Goal: Find specific page/section: Find specific page/section

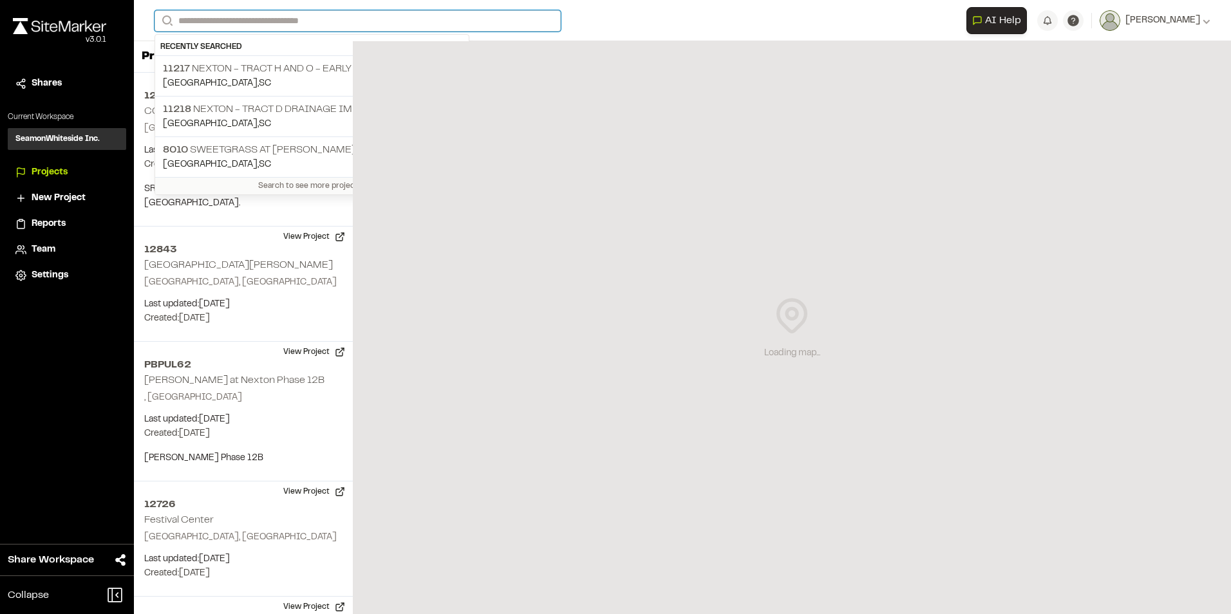
click at [243, 15] on input "Search" at bounding box center [358, 20] width 406 height 21
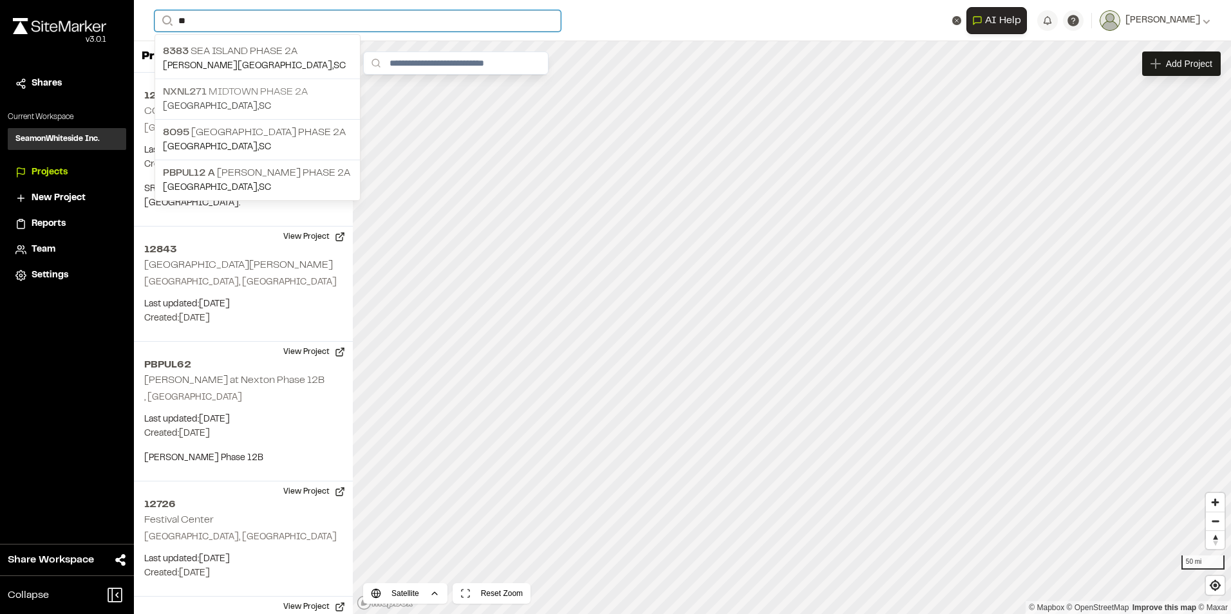
type input "**"
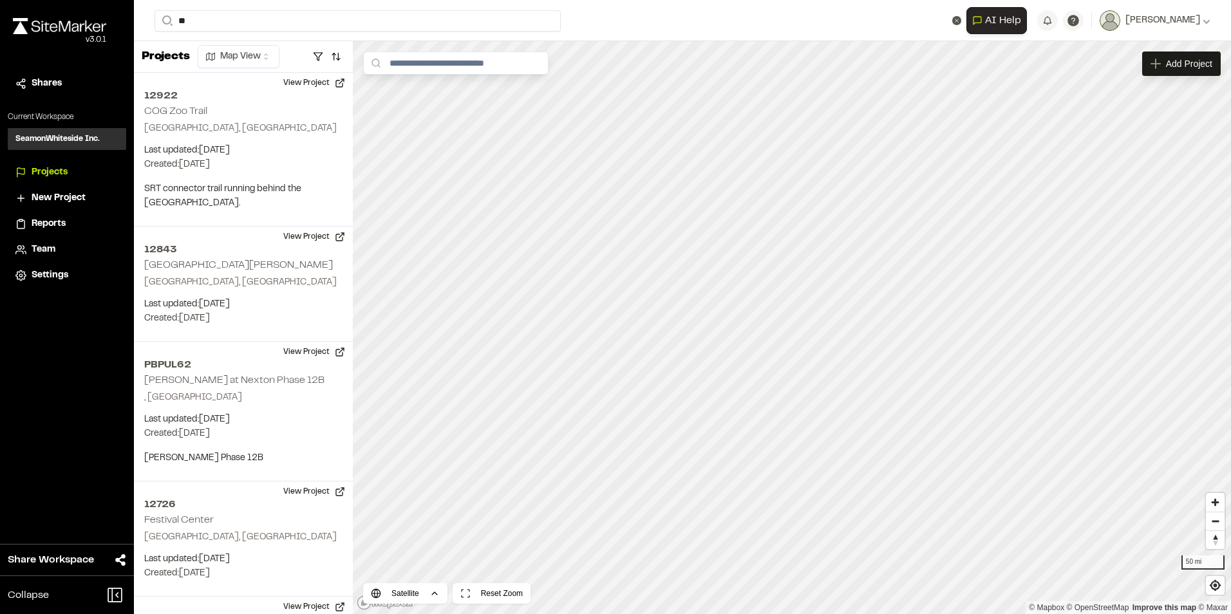
click at [257, 95] on p "NXNL271 Midtown Phase 2A" at bounding box center [257, 91] width 189 height 15
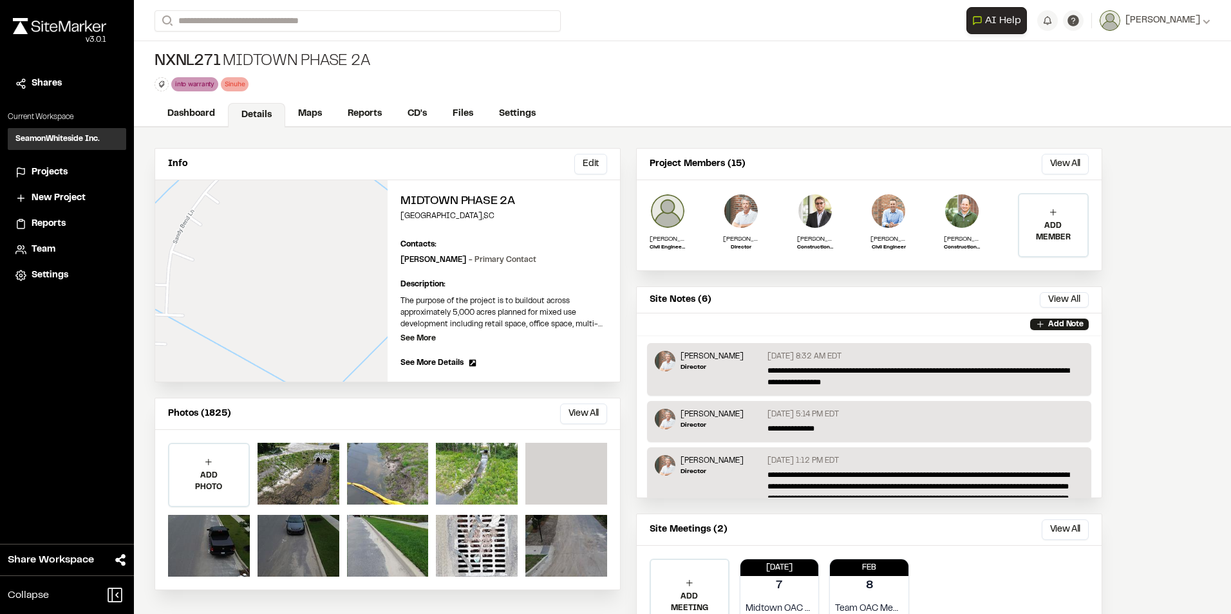
scroll to position [61, 0]
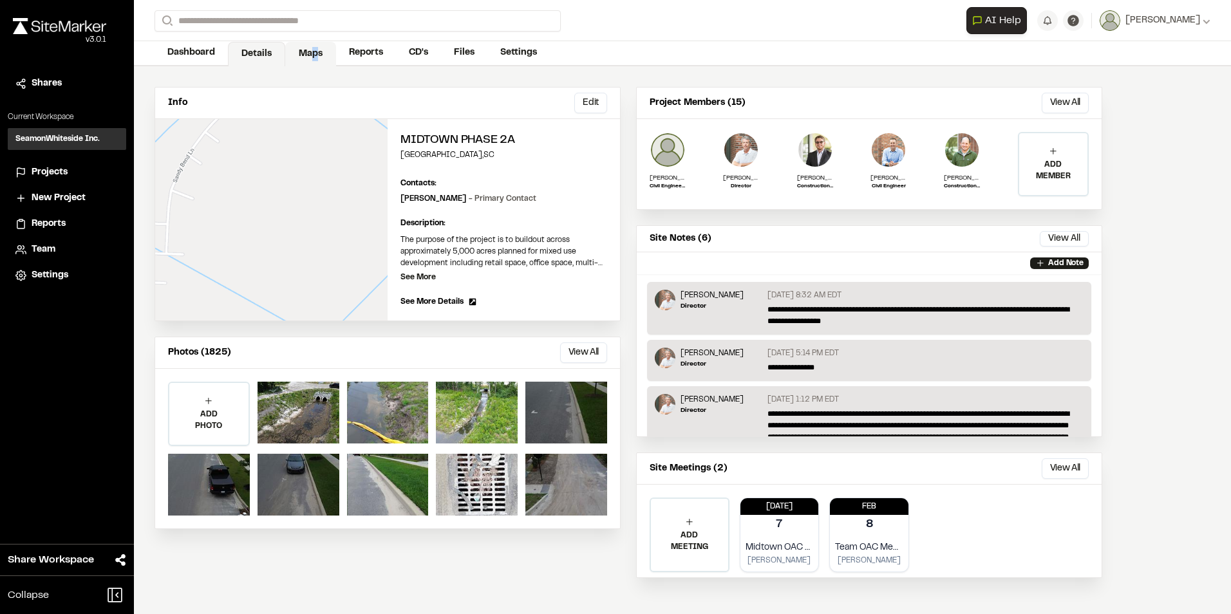
click at [313, 48] on link "Maps" at bounding box center [310, 54] width 51 height 24
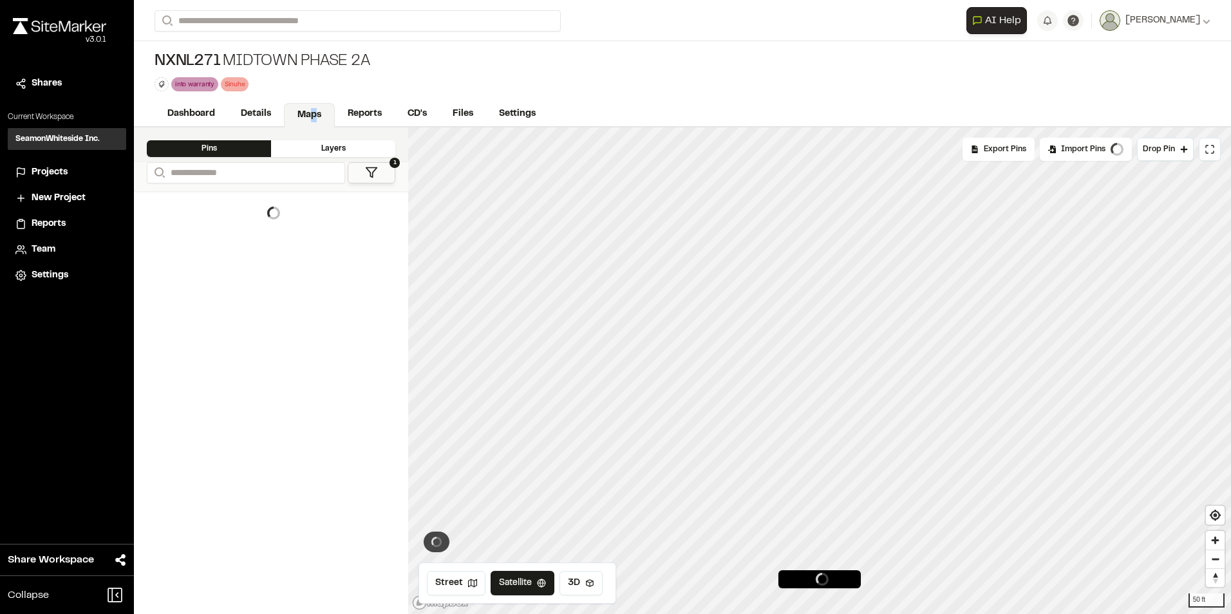
click at [307, 52] on div "NXNL271 Midtown Phase 2A" at bounding box center [263, 62] width 216 height 21
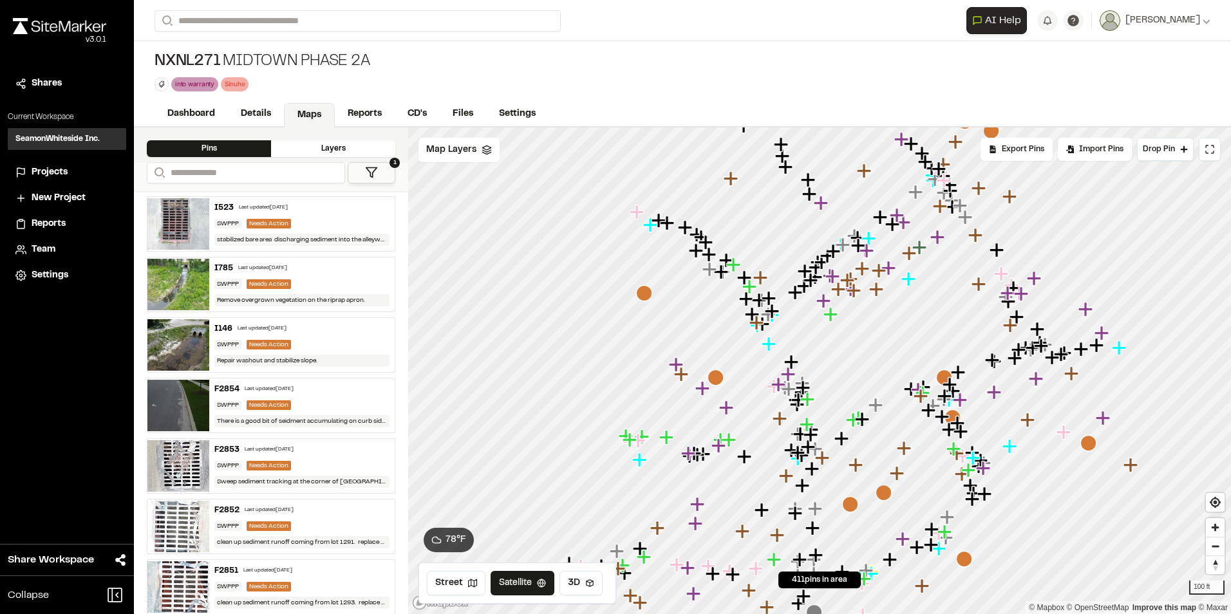
click at [641, 299] on icon "Map marker" at bounding box center [644, 293] width 16 height 16
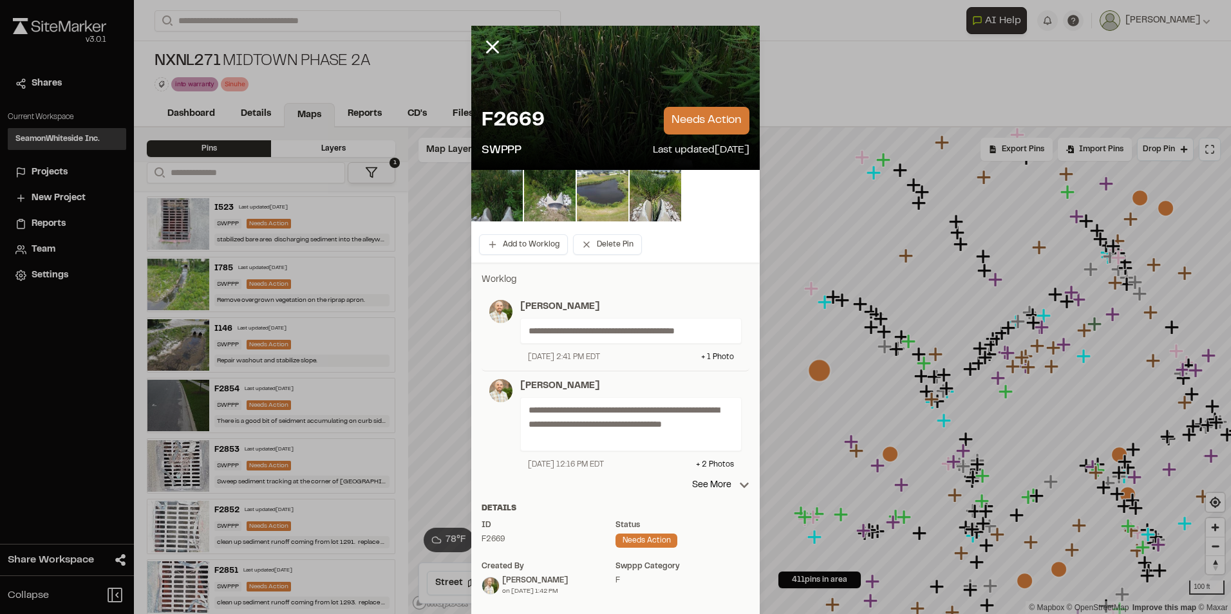
click at [587, 186] on img at bounding box center [603, 196] width 52 height 52
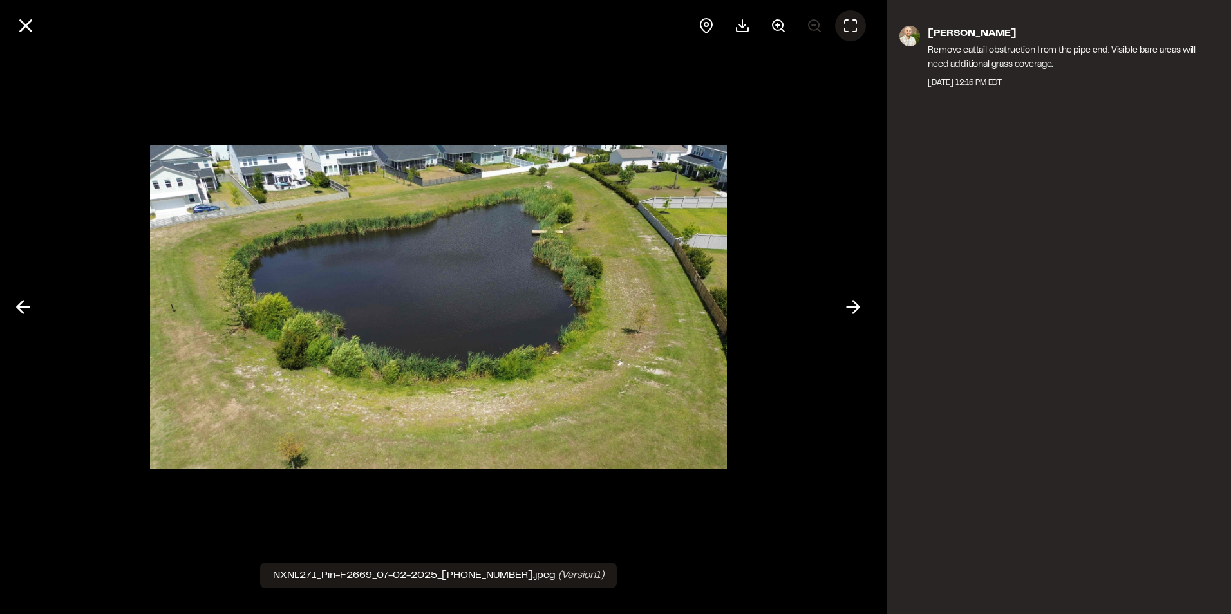
click at [864, 24] on button at bounding box center [850, 25] width 31 height 31
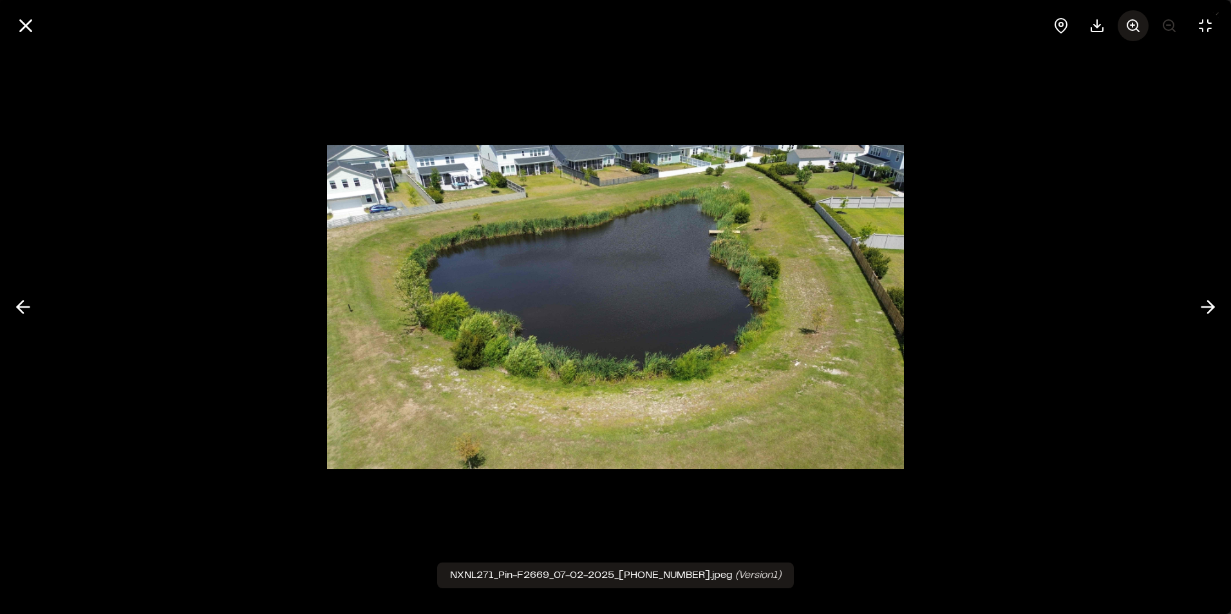
click at [1142, 26] on button at bounding box center [1133, 25] width 31 height 31
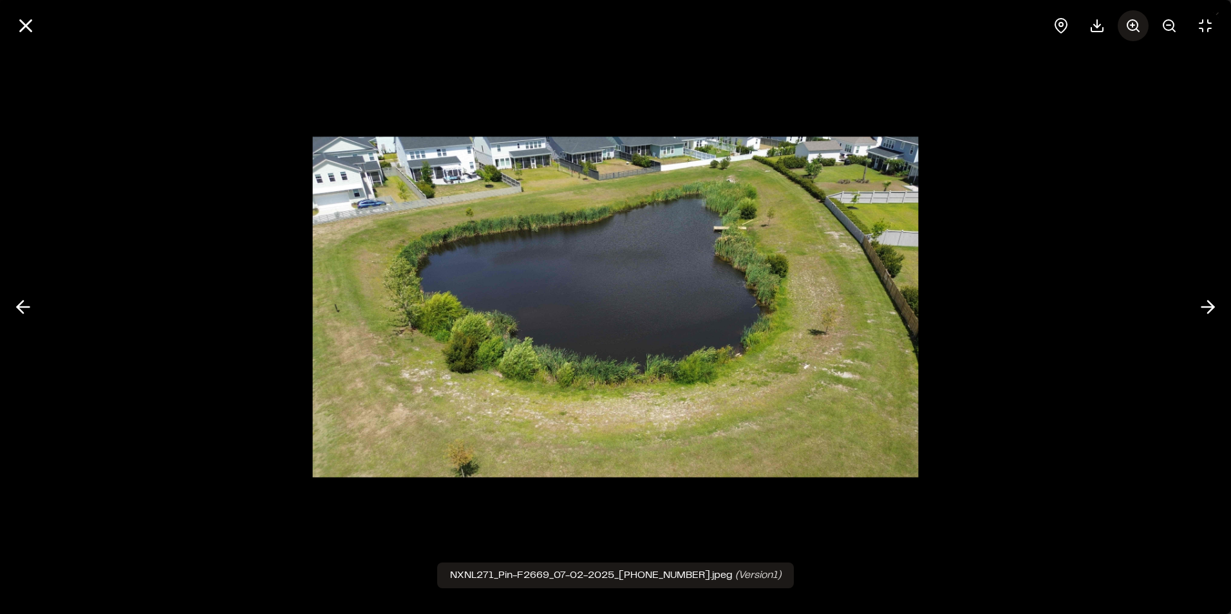
click at [1142, 26] on button at bounding box center [1133, 25] width 31 height 31
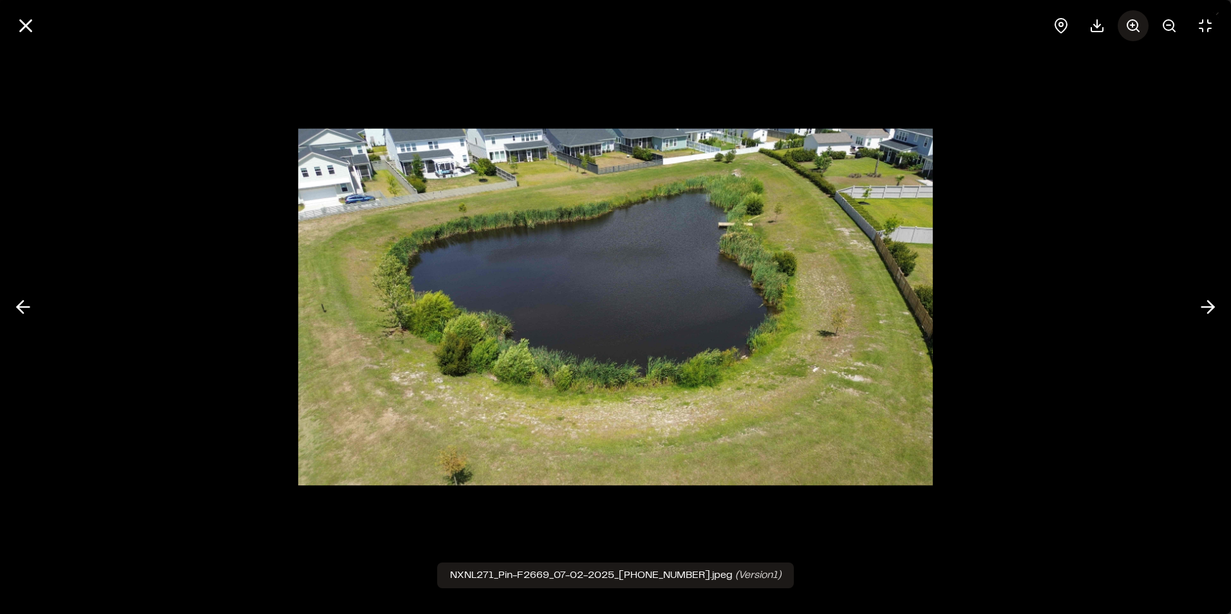
click at [1142, 26] on button at bounding box center [1133, 25] width 31 height 31
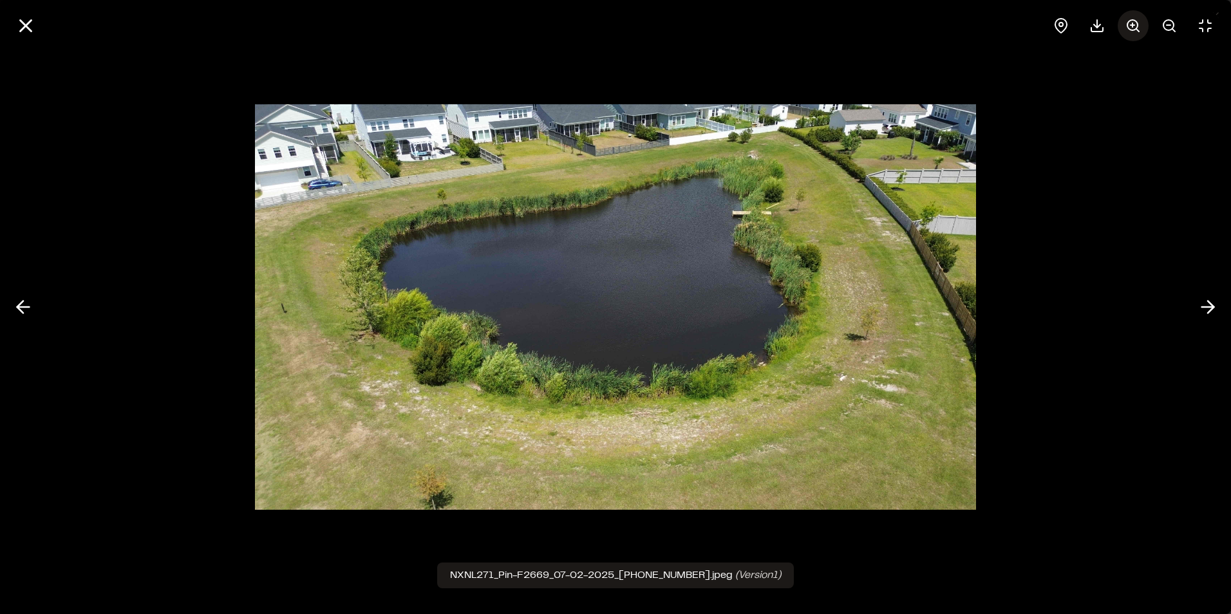
click at [1142, 26] on button at bounding box center [1133, 25] width 31 height 31
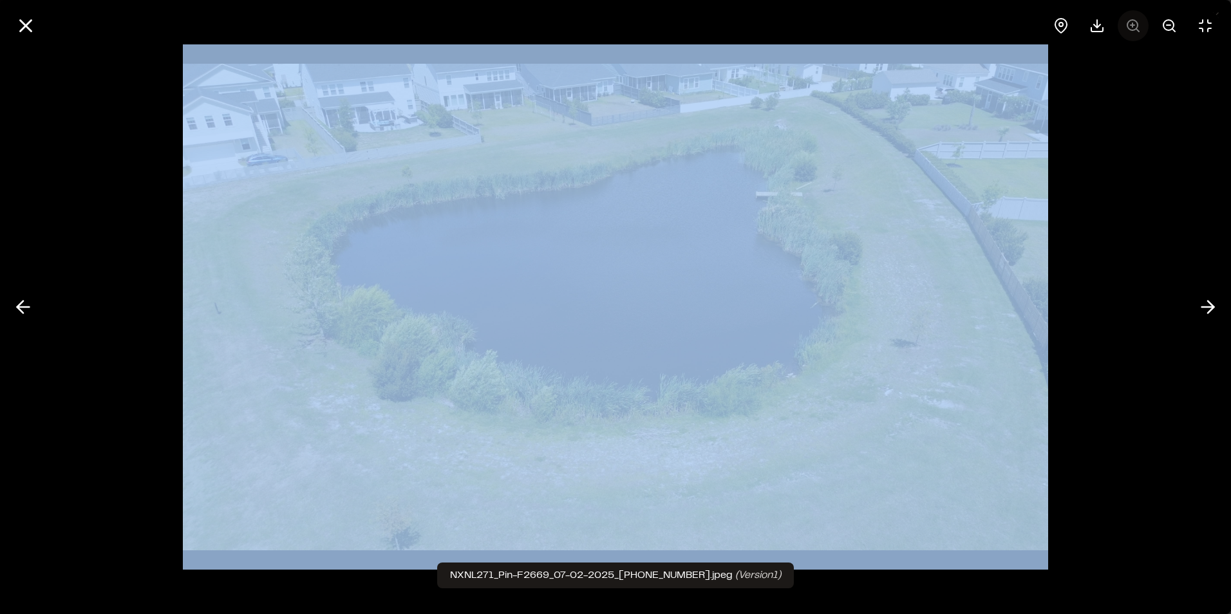
click at [1142, 26] on div at bounding box center [1133, 25] width 175 height 31
click at [1167, 207] on div at bounding box center [615, 307] width 1231 height 614
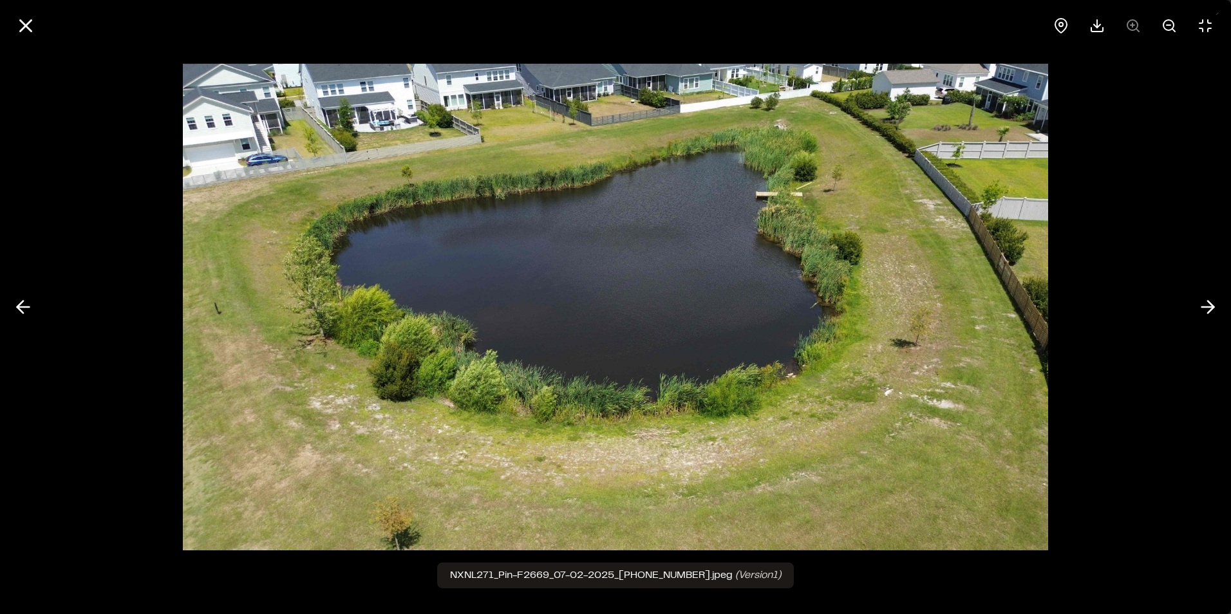
click at [1167, 207] on div at bounding box center [615, 307] width 1231 height 614
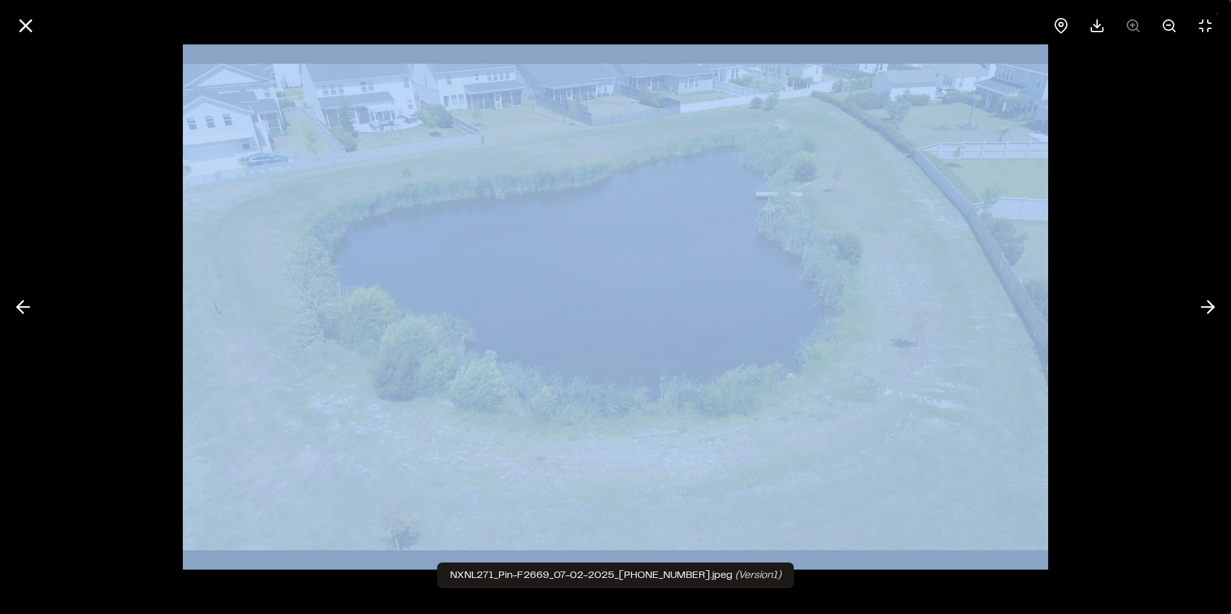
click at [1167, 207] on div at bounding box center [615, 307] width 1231 height 614
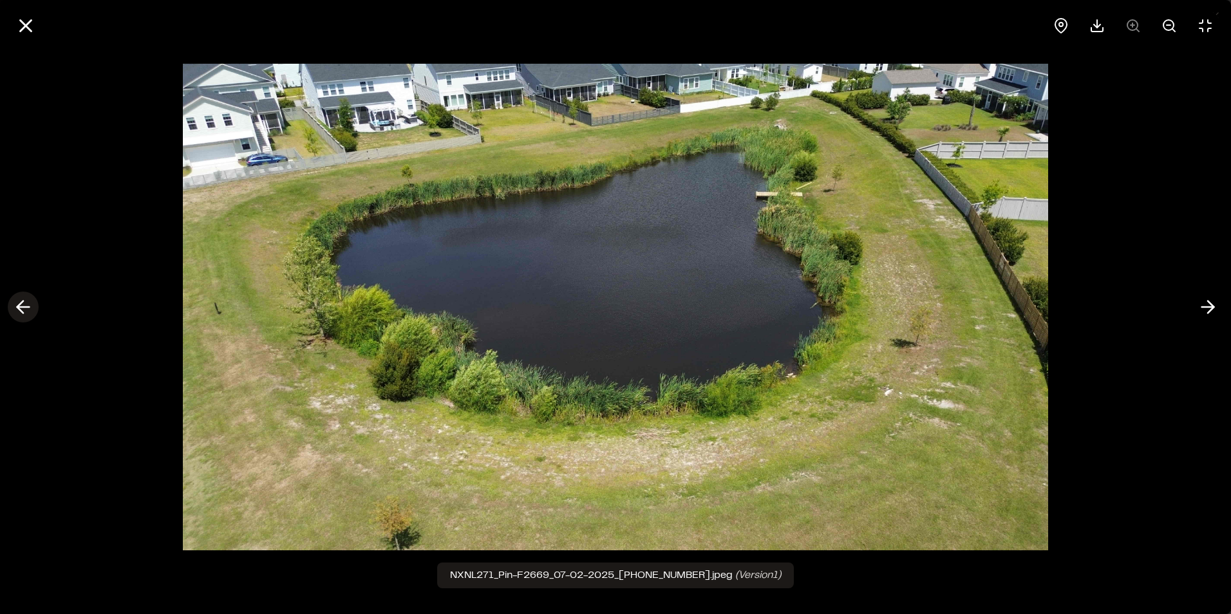
click at [26, 310] on icon at bounding box center [23, 307] width 21 height 22
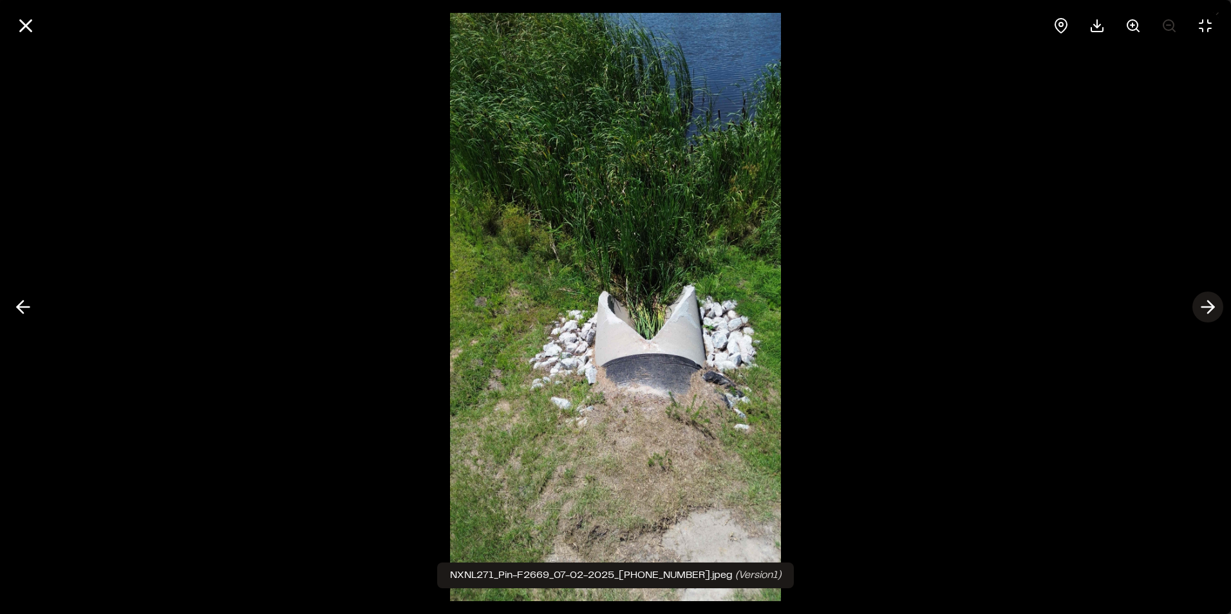
click at [1204, 310] on icon at bounding box center [1208, 307] width 21 height 22
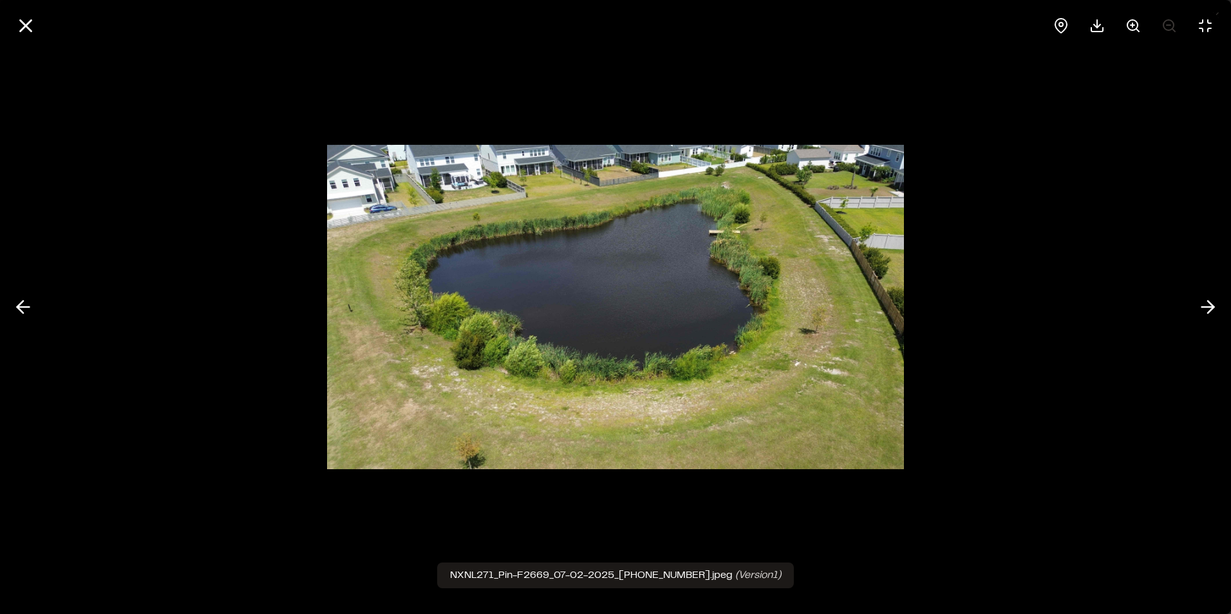
click at [718, 246] on img at bounding box center [615, 307] width 577 height 350
click at [1134, 23] on icon at bounding box center [1132, 25] width 15 height 15
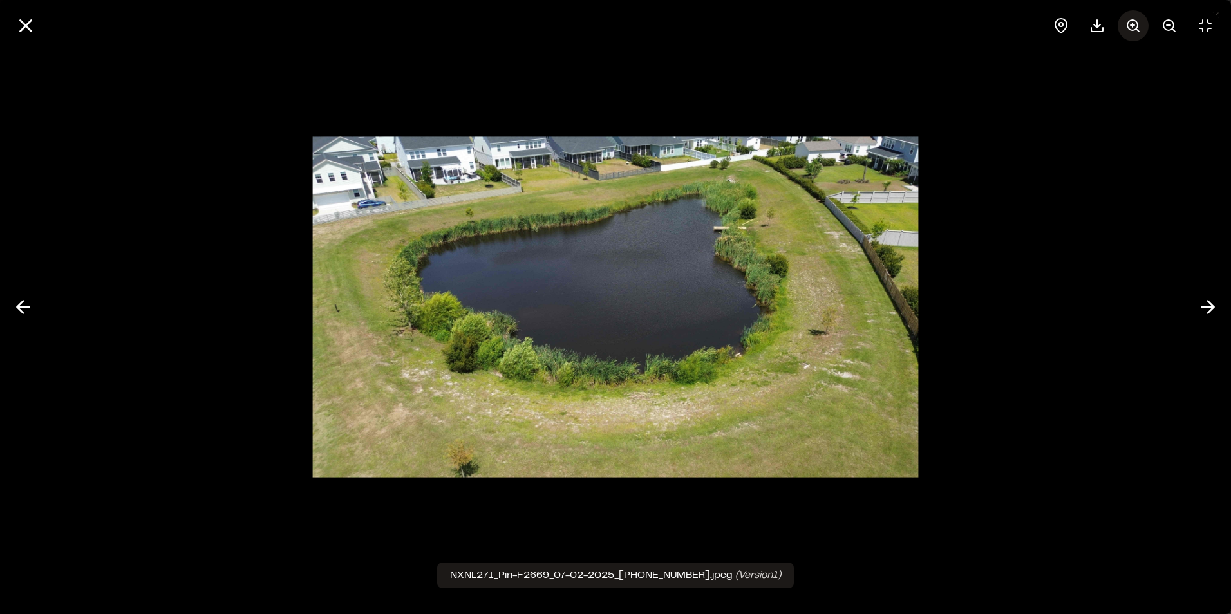
click at [1134, 23] on icon at bounding box center [1132, 25] width 15 height 15
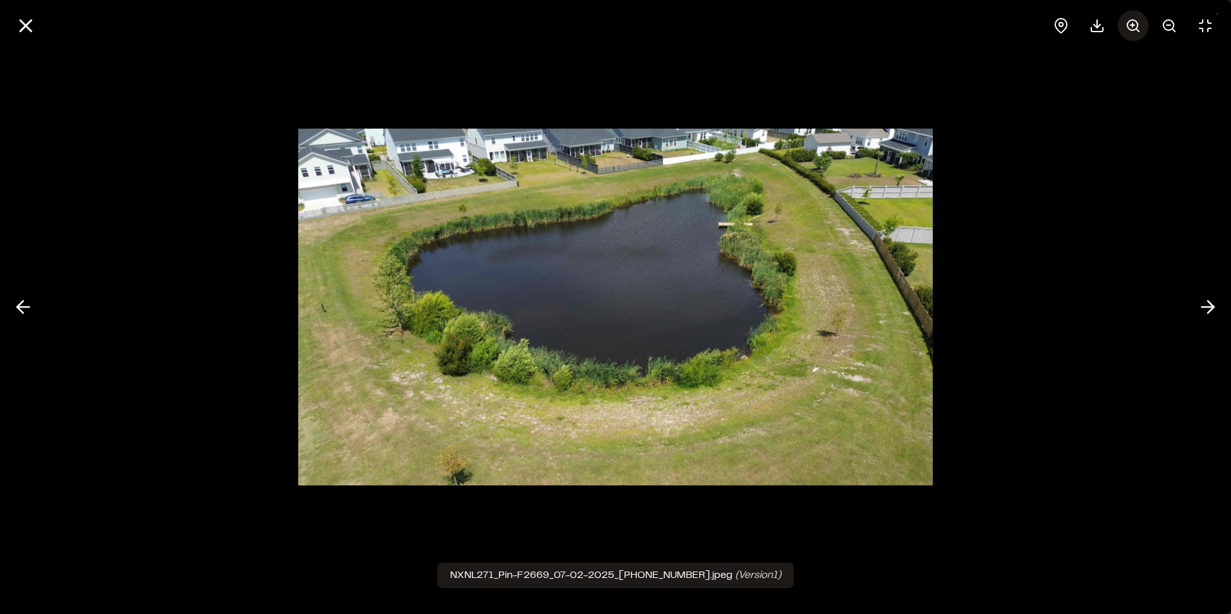
click at [1134, 23] on icon at bounding box center [1132, 25] width 15 height 15
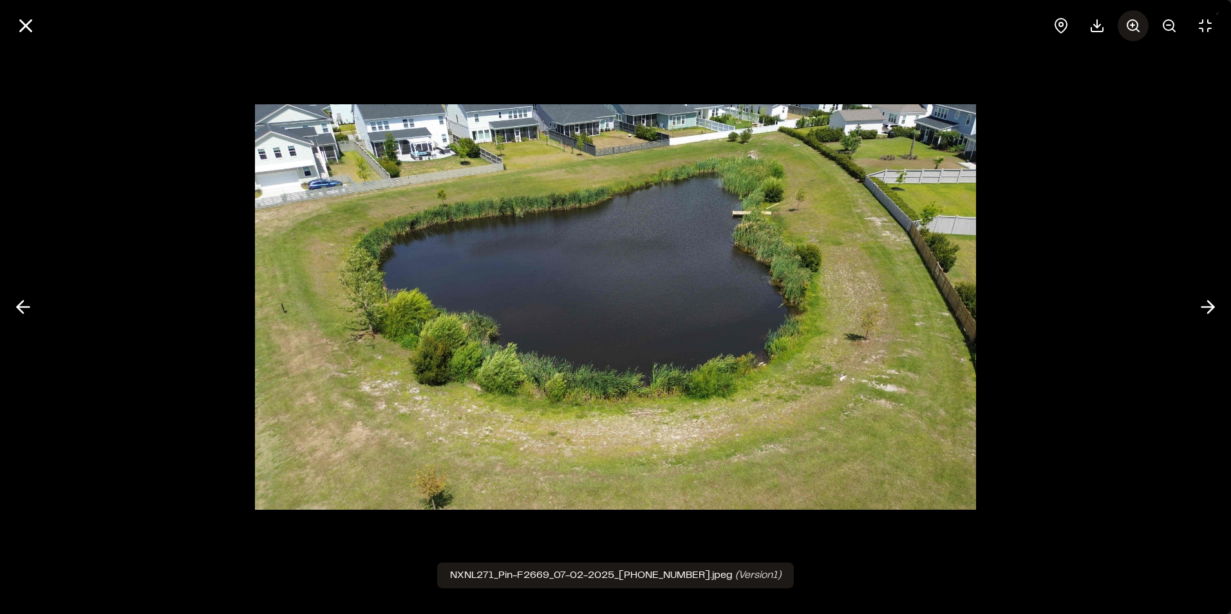
click at [1134, 23] on icon at bounding box center [1132, 25] width 15 height 15
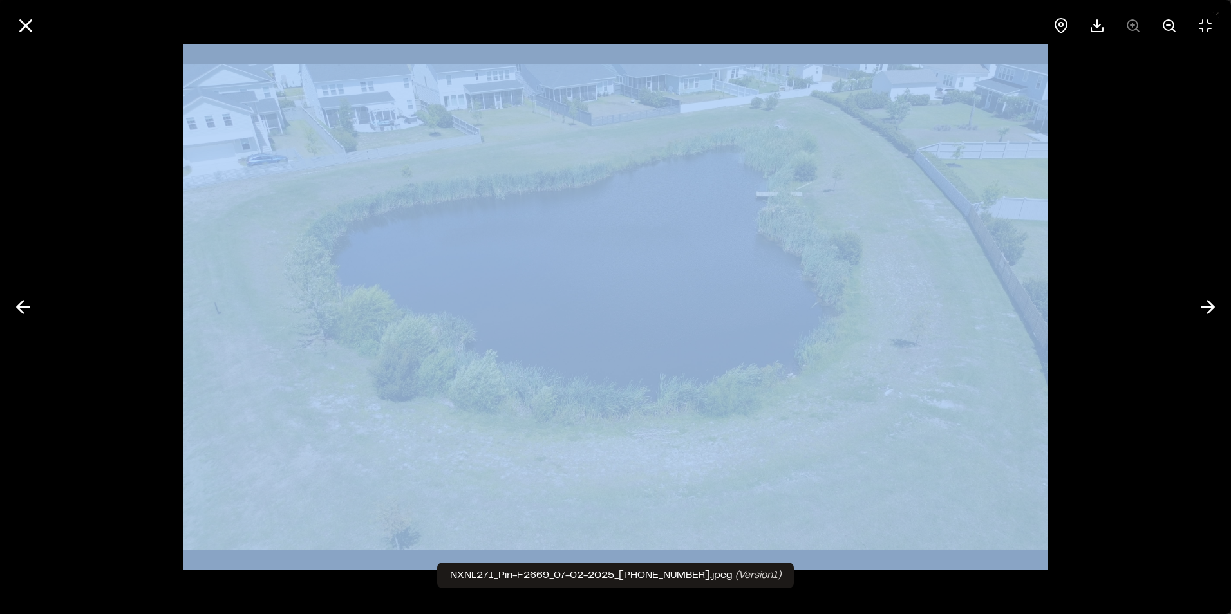
click at [1134, 23] on div at bounding box center [1133, 25] width 175 height 31
click at [1165, 28] on icon at bounding box center [1168, 25] width 15 height 15
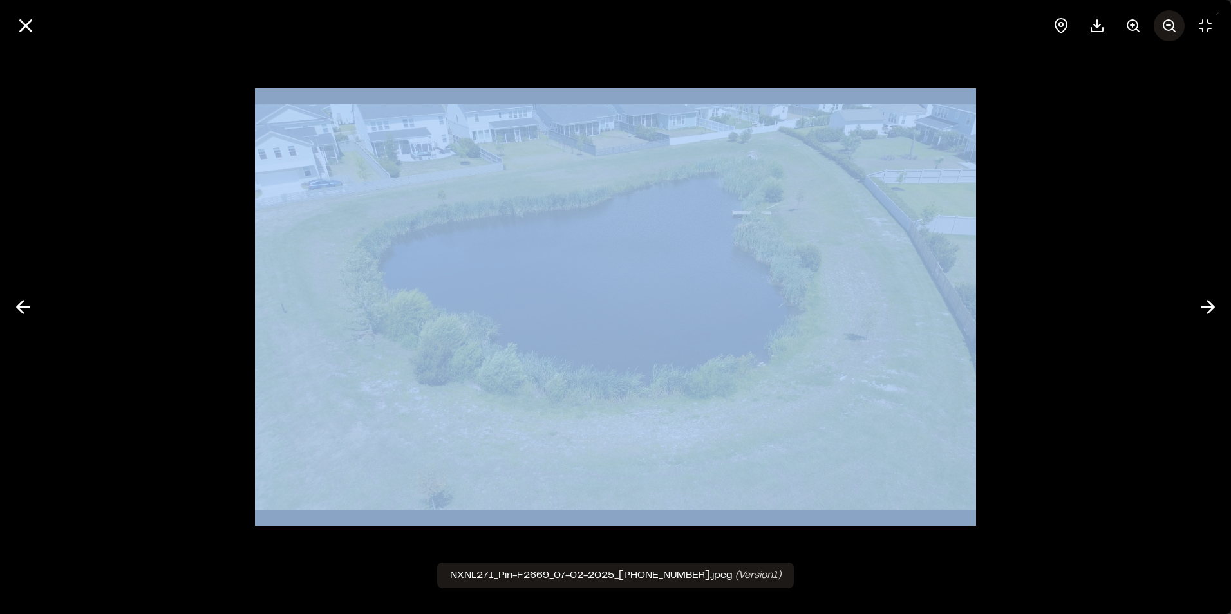
click at [1165, 28] on icon at bounding box center [1168, 25] width 15 height 15
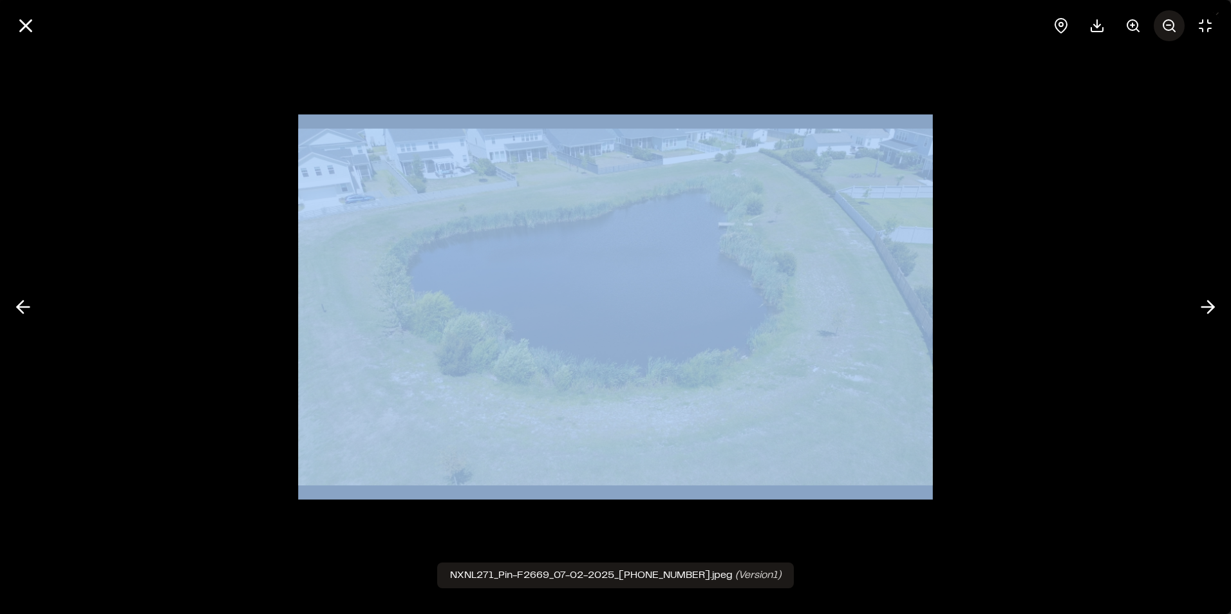
click at [1165, 28] on icon at bounding box center [1168, 25] width 15 height 15
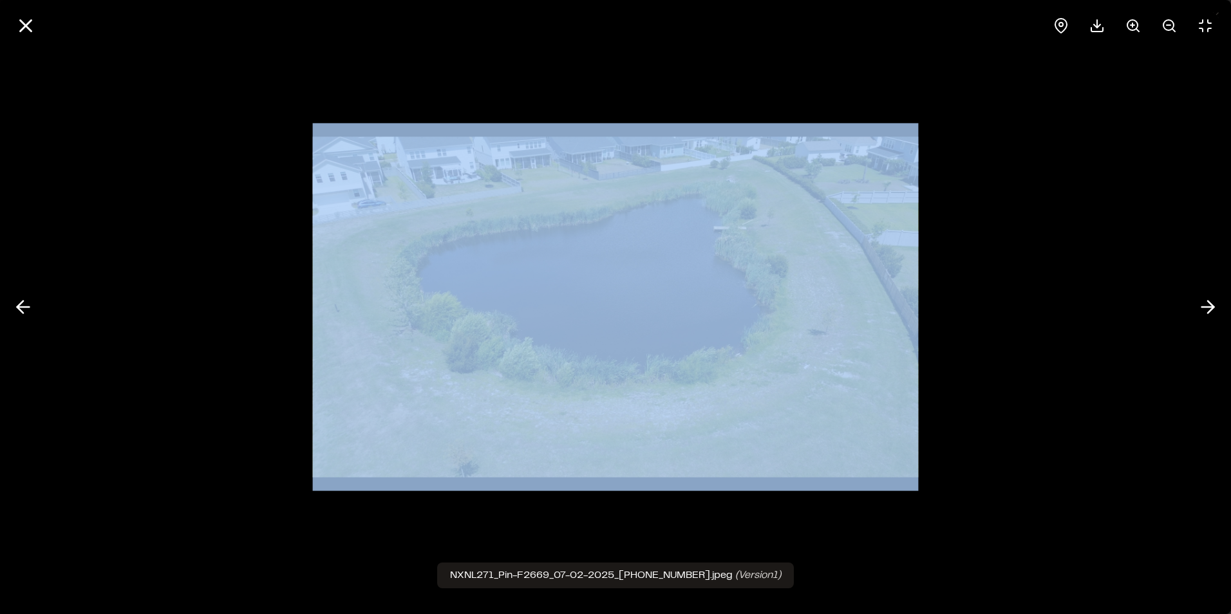
click at [838, 319] on img at bounding box center [616, 307] width 606 height 368
click at [1044, 220] on div at bounding box center [615, 307] width 1231 height 614
